Goal: Navigation & Orientation: Find specific page/section

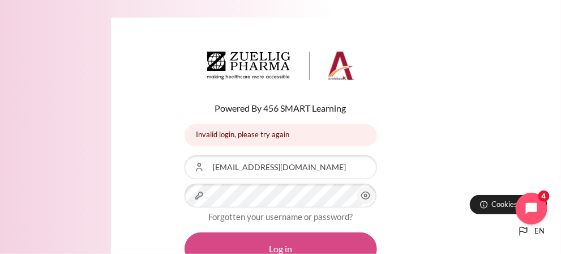
click at [297, 241] on button "Log in" at bounding box center [281, 248] width 193 height 33
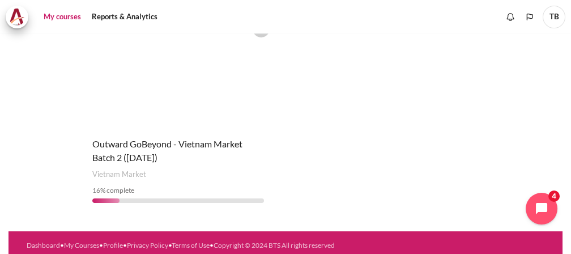
scroll to position [168, 0]
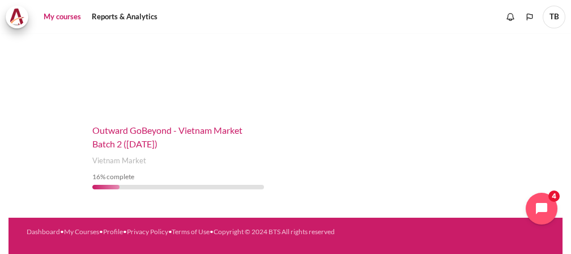
click at [141, 127] on span "Outward GoBeyond - Vietnam Market Batch 2 (Jul 2025)" at bounding box center [167, 137] width 150 height 24
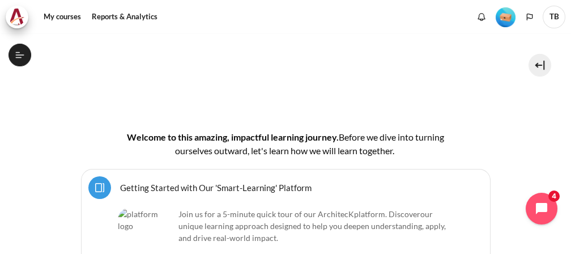
scroll to position [251, 0]
